Goal: Complete application form

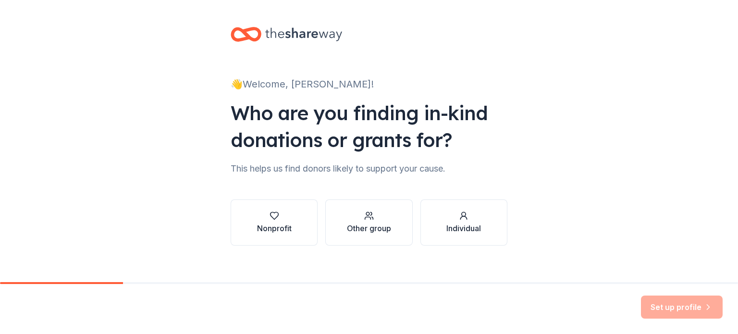
click at [315, 223] on div "Nonprofit Other group Individual" at bounding box center [369, 222] width 277 height 46
click at [296, 226] on button "Nonprofit" at bounding box center [274, 222] width 87 height 46
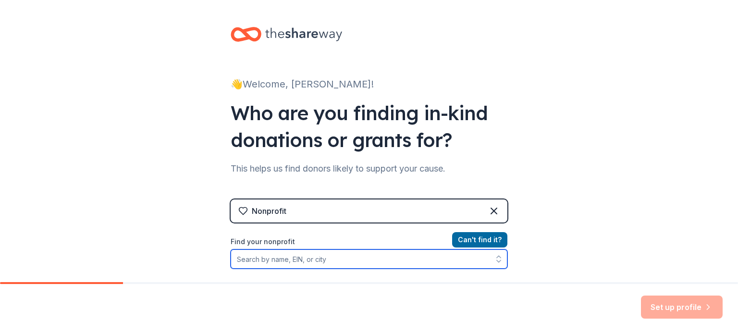
click at [289, 256] on input "Find your nonprofit" at bounding box center [369, 258] width 277 height 19
click at [240, 255] on input "Find your nonprofit" at bounding box center [369, 258] width 277 height 19
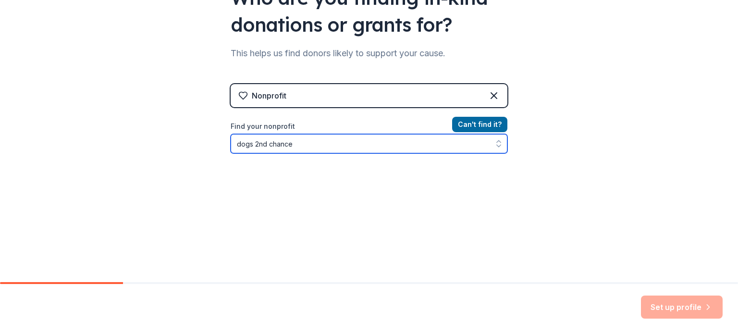
scroll to position [117, 0]
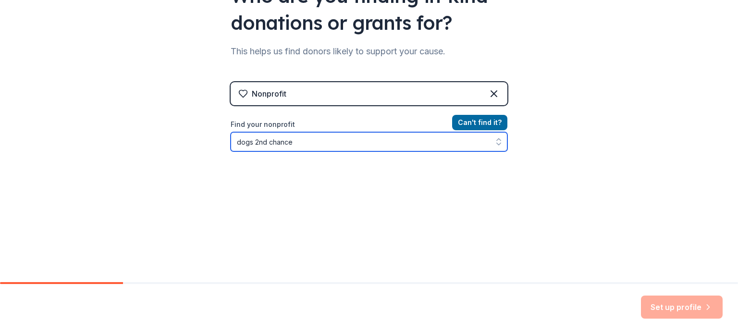
click at [302, 136] on input "dogs 2nd chance" at bounding box center [369, 141] width 277 height 19
type input "d"
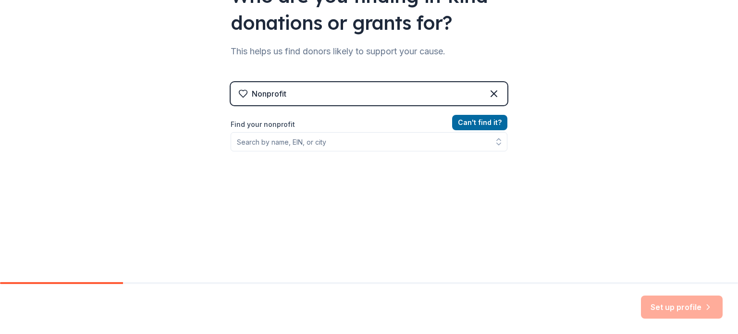
scroll to position [113, 0]
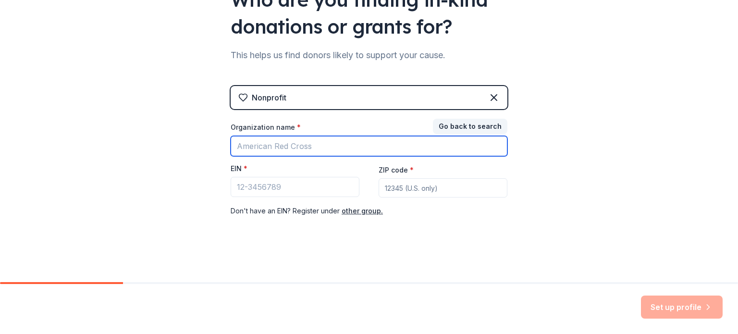
click at [346, 146] on input "Organization name *" at bounding box center [369, 146] width 277 height 20
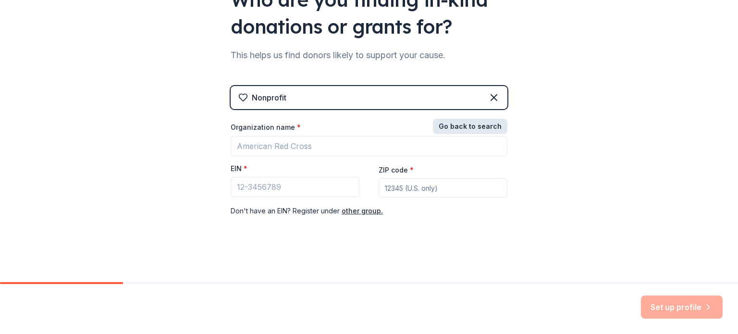
click at [463, 121] on button "Go back to search" at bounding box center [470, 126] width 74 height 15
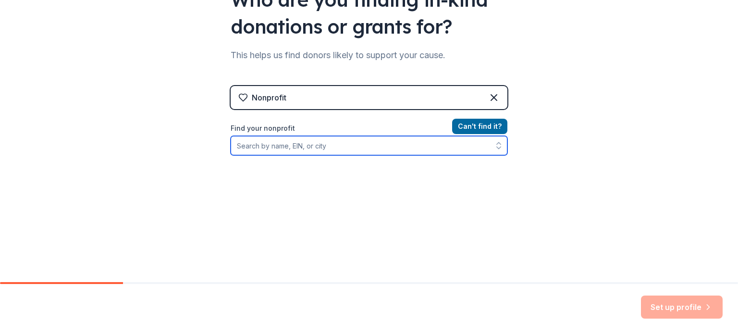
click at [283, 142] on input "Find your nonprofit" at bounding box center [369, 145] width 277 height 19
type input "s"
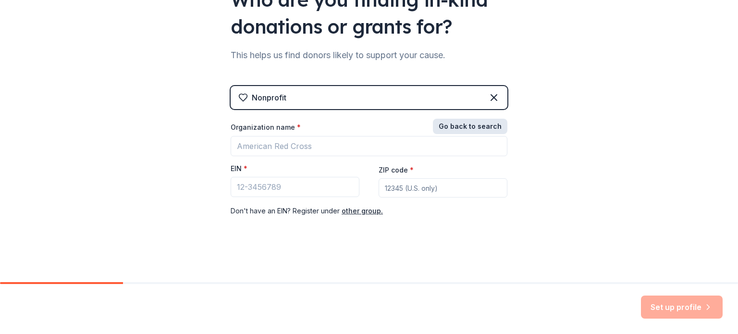
click at [479, 128] on button "Go back to search" at bounding box center [470, 126] width 74 height 15
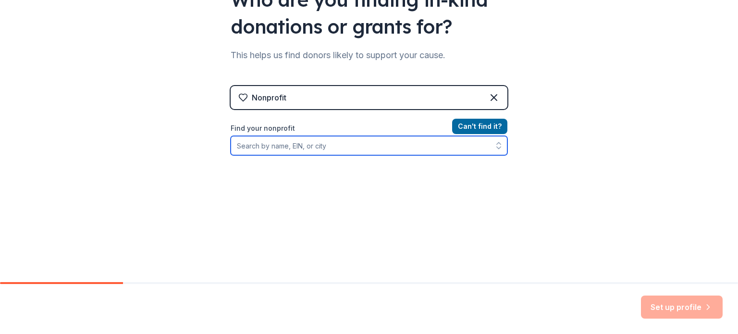
click at [235, 150] on input "Find your nonprofit" at bounding box center [369, 145] width 277 height 19
type input "s"
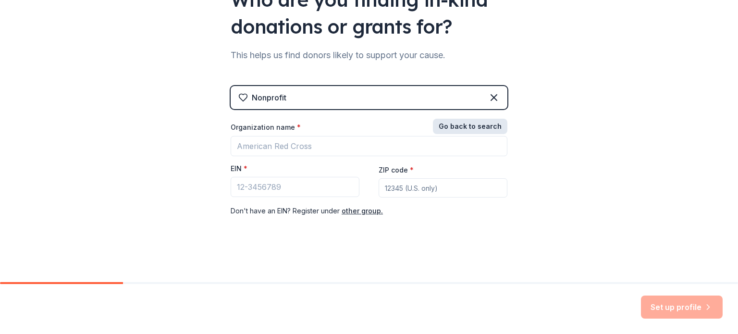
click at [440, 123] on button "Go back to search" at bounding box center [470, 126] width 74 height 15
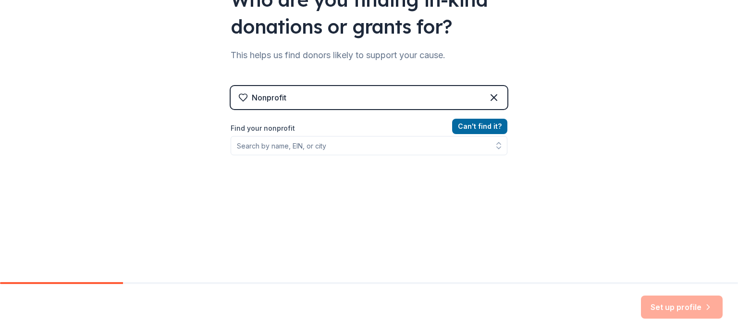
click at [258, 134] on div "Find your nonprofit" at bounding box center [369, 139] width 277 height 33
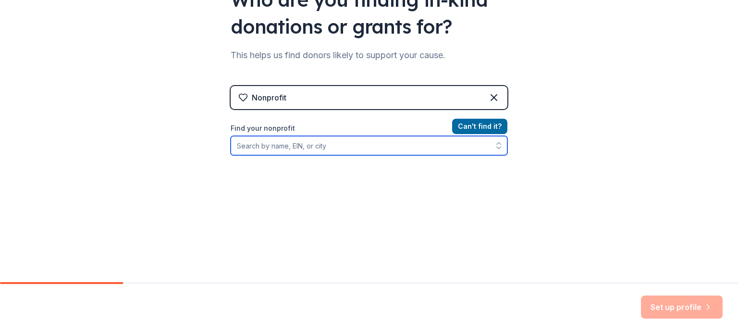
click at [258, 137] on input "Find your nonprofit" at bounding box center [369, 145] width 277 height 19
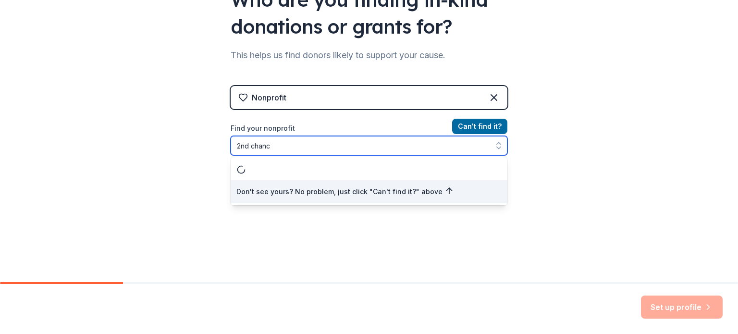
type input "2nd chance"
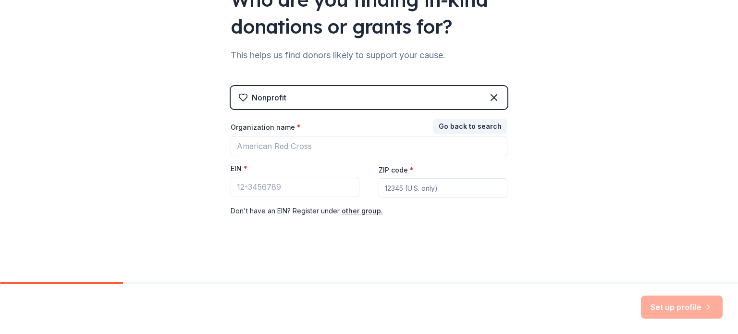
click at [403, 196] on input "ZIP code *" at bounding box center [443, 187] width 129 height 19
paste input
click at [287, 185] on input "EIN *" at bounding box center [295, 187] width 129 height 20
paste input "[US_EMPLOYER_IDENTIFICATION_NUMBER]"
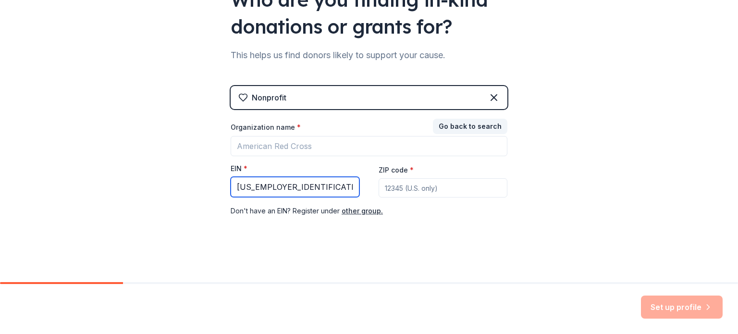
type input "[US_EMPLOYER_IDENTIFICATION_NUMBER]"
click at [399, 186] on input "ZIP code *" at bounding box center [443, 187] width 129 height 19
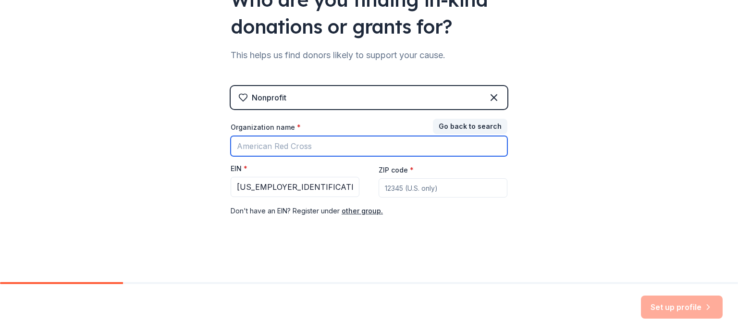
click at [294, 149] on input "Organization name *" at bounding box center [369, 146] width 277 height 20
type input "Dogs 2nd Chance"
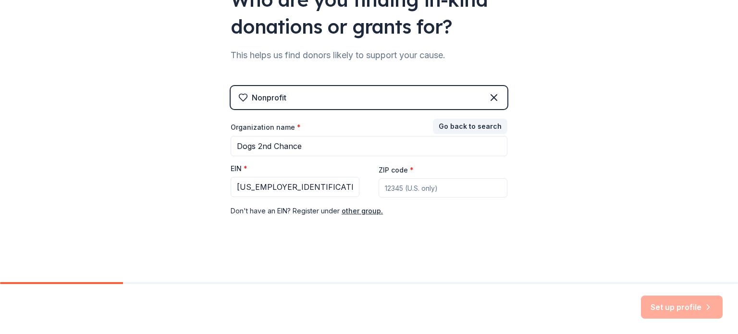
click at [413, 190] on input "ZIP code *" at bounding box center [443, 187] width 129 height 19
paste input "38058"
click at [413, 190] on input "38058" at bounding box center [443, 187] width 129 height 19
type input "38058"
click at [671, 305] on button "Set up profile" at bounding box center [682, 307] width 82 height 23
